Goal: Task Accomplishment & Management: Use online tool/utility

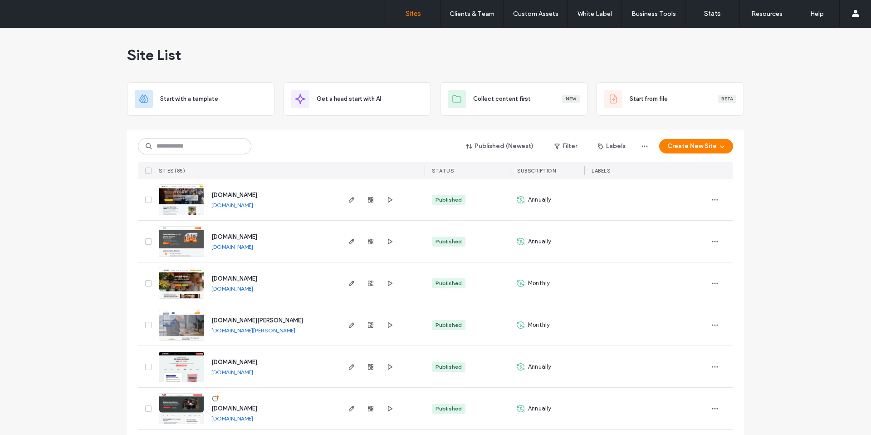
click at [226, 144] on input at bounding box center [194, 146] width 113 height 16
click at [348, 368] on icon "button" at bounding box center [351, 366] width 7 height 7
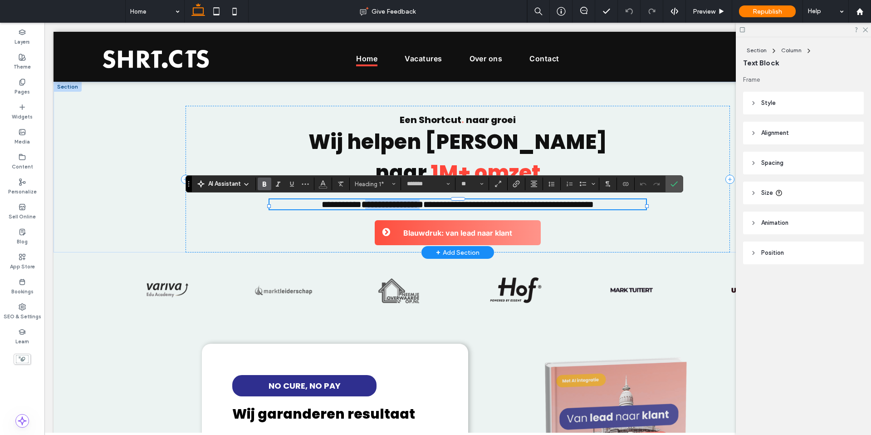
click at [362, 205] on span "**********" at bounding box center [393, 204] width 62 height 9
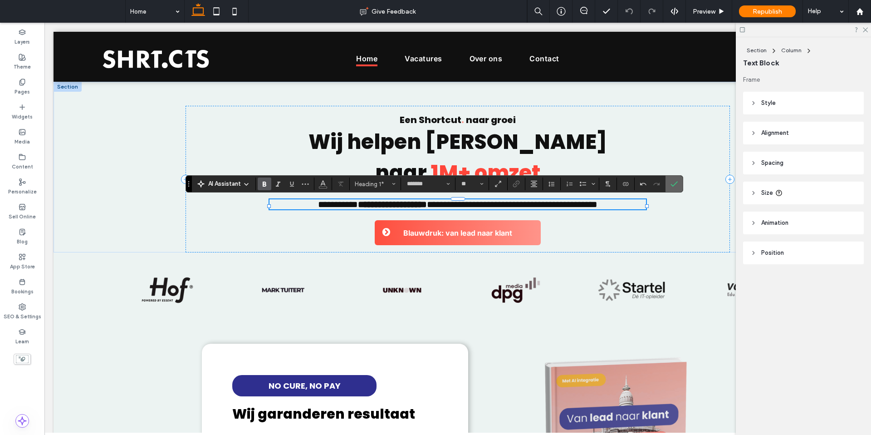
click at [678, 186] on label "Confirm" at bounding box center [674, 184] width 14 height 16
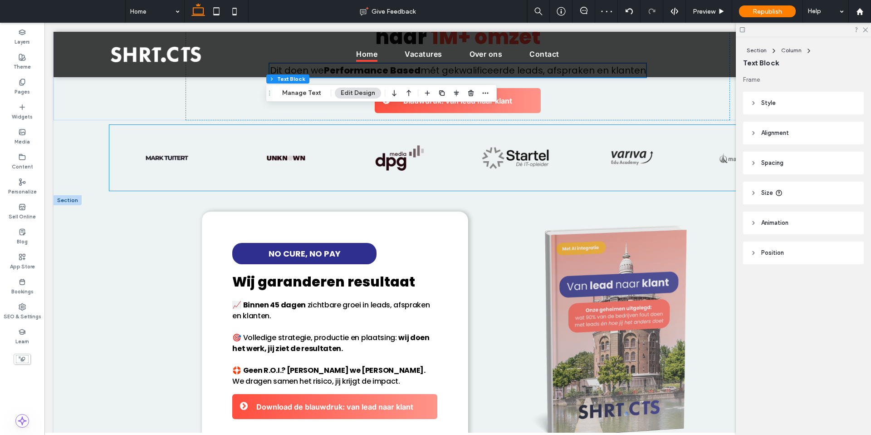
scroll to position [160, 0]
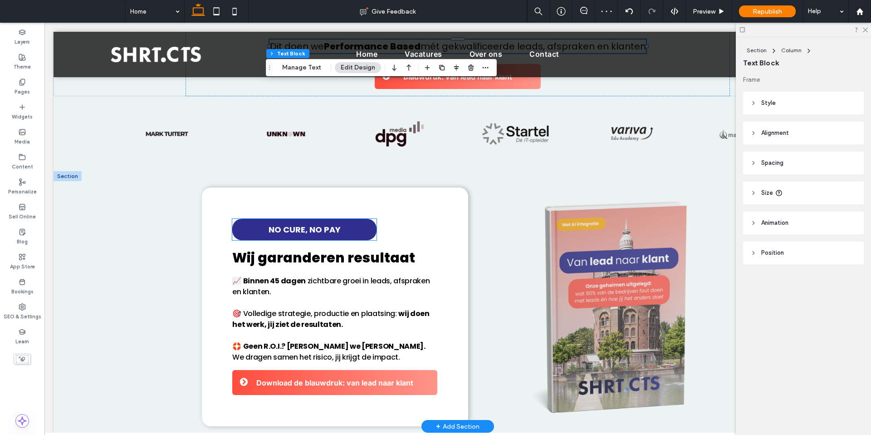
click at [320, 231] on strong "No cure, no pay" at bounding box center [305, 229] width 72 height 11
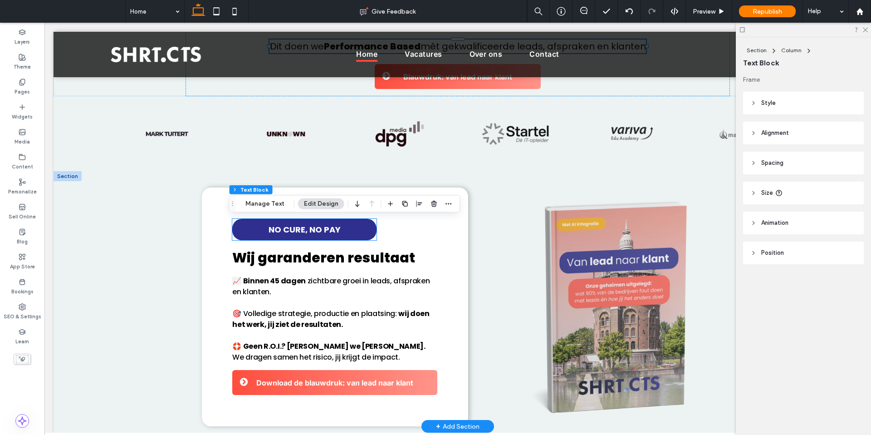
click at [320, 231] on div "No cure, no pay" at bounding box center [304, 229] width 144 height 21
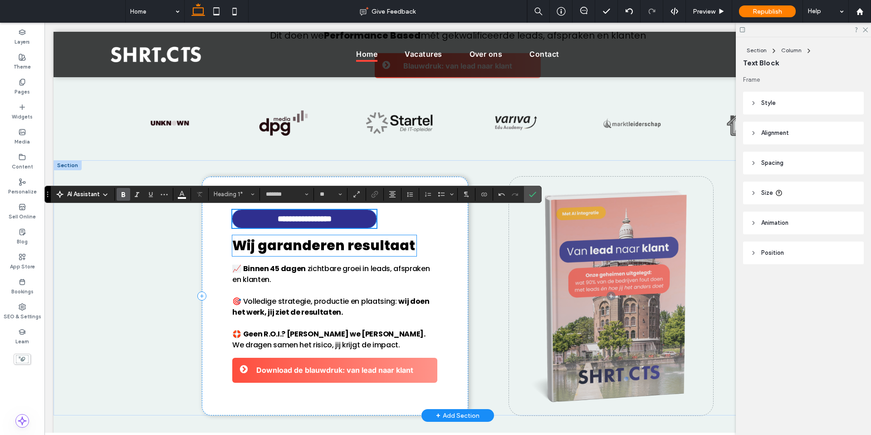
scroll to position [171, 0]
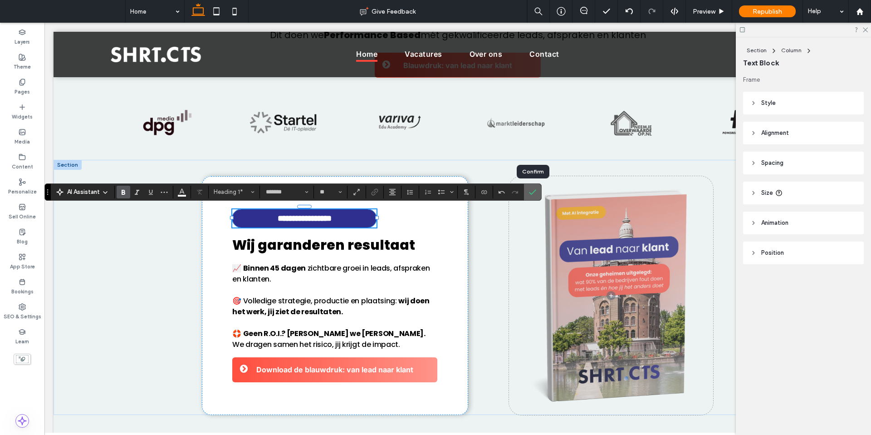
click at [538, 189] on label "Confirm" at bounding box center [533, 192] width 14 height 16
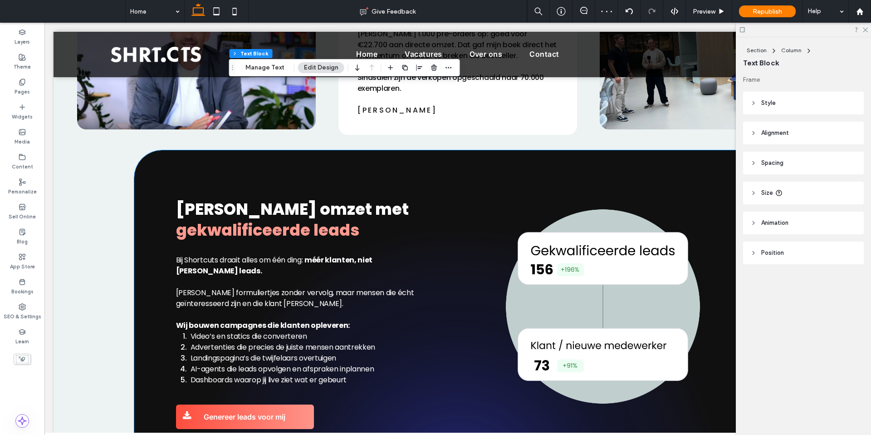
scroll to position [628, 0]
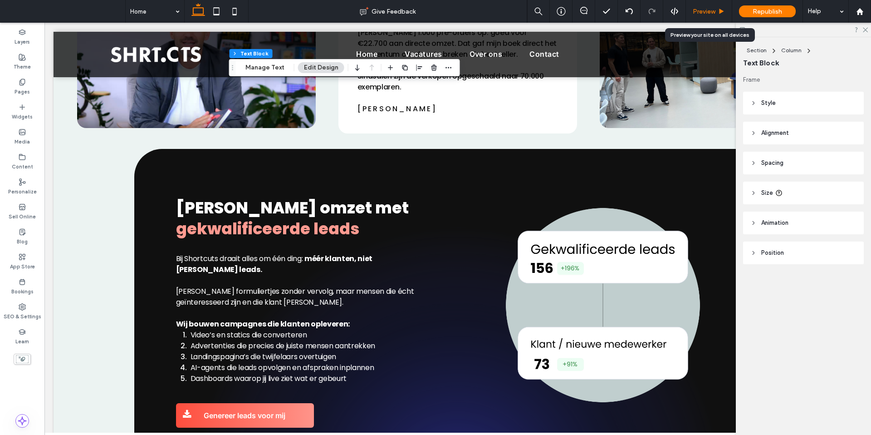
click at [697, 15] on span "Preview" at bounding box center [704, 12] width 23 height 8
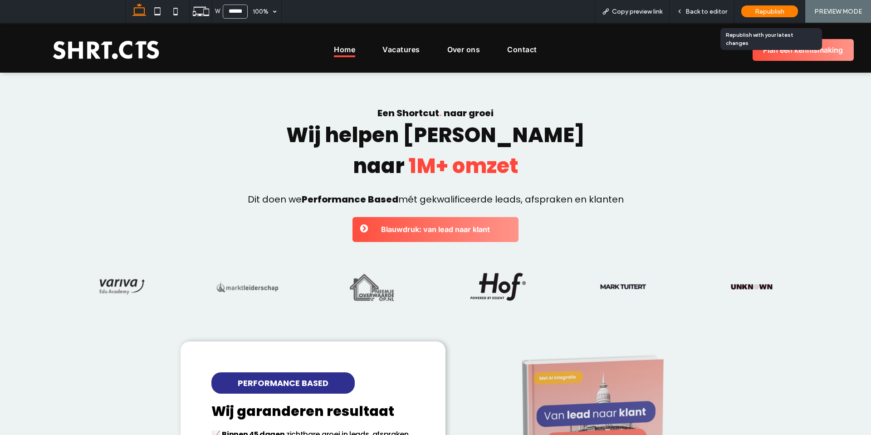
click at [755, 10] on span "Republish" at bounding box center [769, 12] width 29 height 8
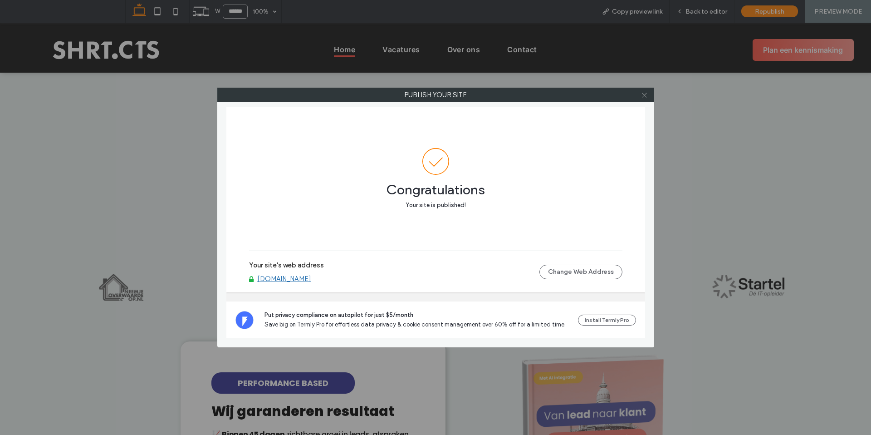
click at [645, 95] on use at bounding box center [644, 95] width 5 height 5
